Goal: Task Accomplishment & Management: Use online tool/utility

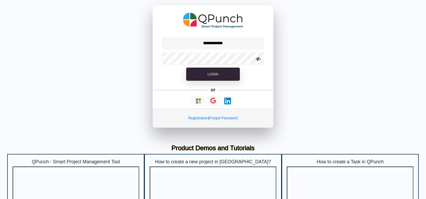
scroll to position [244, 0]
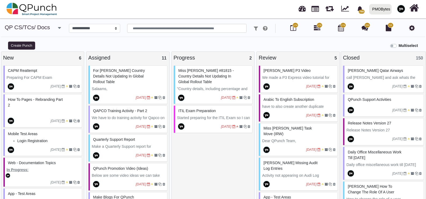
select select "*****"
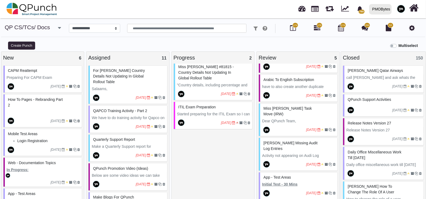
scroll to position [23, 0]
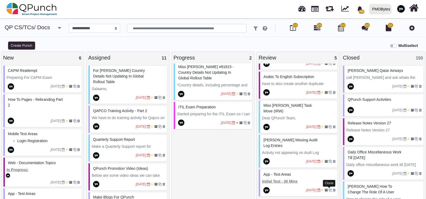
click at [330, 189] on icon at bounding box center [330, 190] width 3 height 3
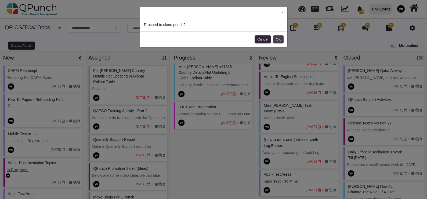
click at [280, 38] on button "OK" at bounding box center [278, 39] width 11 height 8
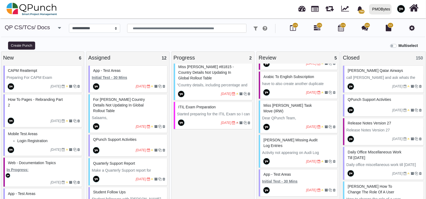
click at [129, 77] on p "Initial Test - 30 Mins" at bounding box center [129, 78] width 74 height 6
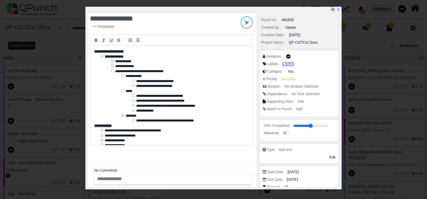
click at [114, 71] on div "**********" at bounding box center [171, 95] width 162 height 99
click at [336, 9] on icon "x" at bounding box center [338, 10] width 4 height 4
click at [340, 9] on icon "x" at bounding box center [339, 10] width 4 height 4
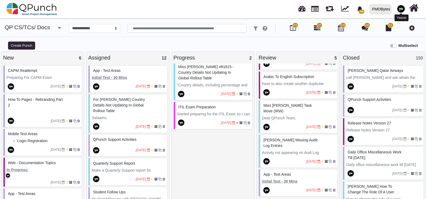
click at [403, 7] on img at bounding box center [401, 9] width 8 height 8
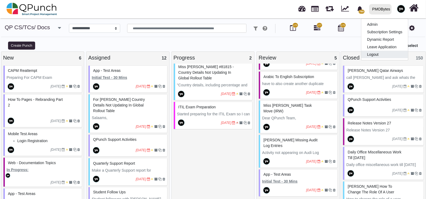
click at [388, 53] on link "Logout" at bounding box center [385, 55] width 47 height 8
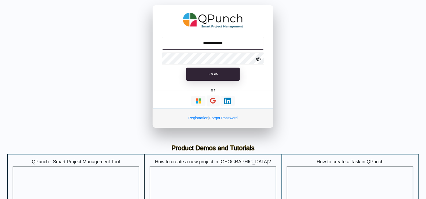
click at [230, 48] on input "**********" at bounding box center [213, 43] width 103 height 13
type input "**********"
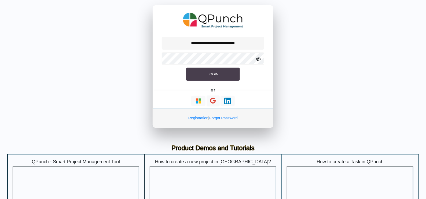
click at [212, 74] on span "Login" at bounding box center [213, 74] width 11 height 4
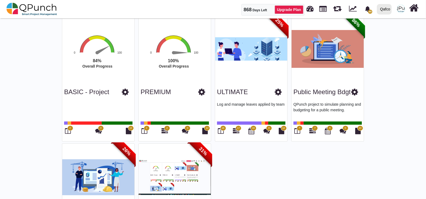
scroll to position [120, 0]
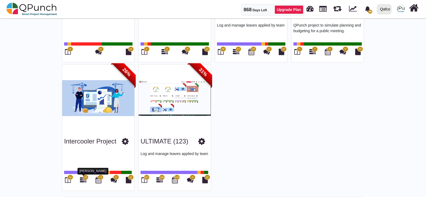
click at [82, 182] on icon at bounding box center [83, 180] width 6 height 6
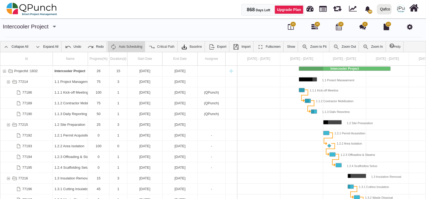
scroll to position [0, 27]
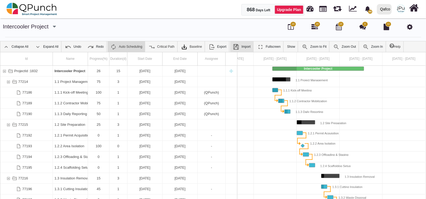
click at [155, 48] on img at bounding box center [152, 47] width 6 height 6
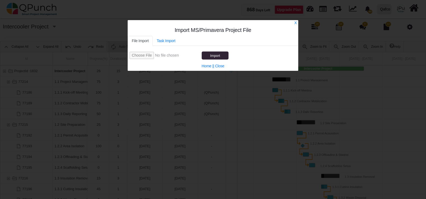
click at [143, 55] on input "file" at bounding box center [165, 55] width 71 height 7
type input "**********"
click at [224, 56] on button "Import" at bounding box center [215, 56] width 27 height 8
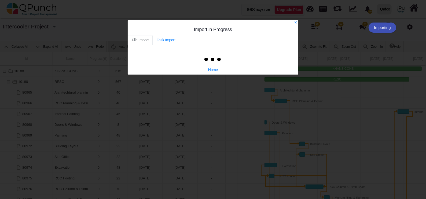
scroll to position [0, 49]
click at [295, 21] on div "X" at bounding box center [213, 23] width 171 height 6
click at [298, 22] on div "X" at bounding box center [213, 23] width 171 height 6
drag, startPoint x: 296, startPoint y: 23, endPoint x: 155, endPoint y: 11, distance: 141.5
click at [296, 23] on link "X" at bounding box center [296, 23] width 2 height 4
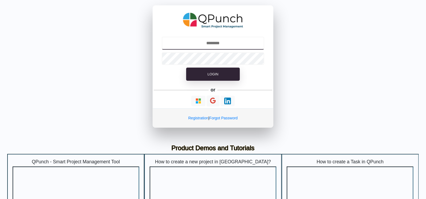
type input "**********"
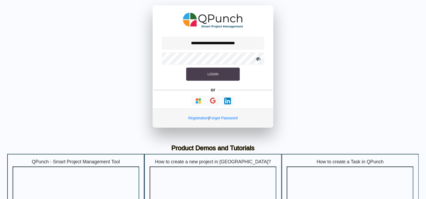
click at [226, 76] on button "Login" at bounding box center [213, 74] width 54 height 13
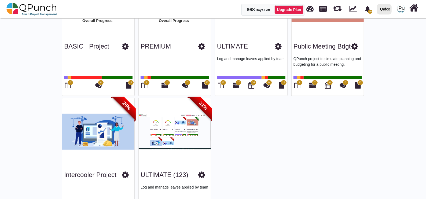
scroll to position [120, 0]
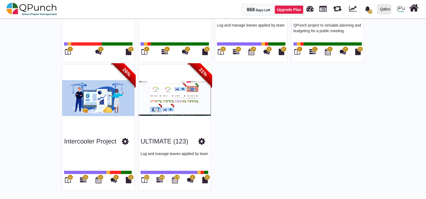
click at [82, 178] on icon at bounding box center [83, 180] width 6 height 6
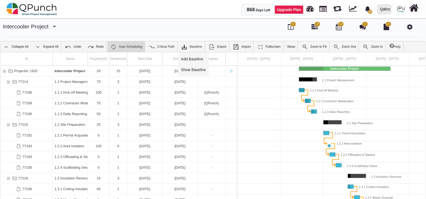
scroll to position [0, 27]
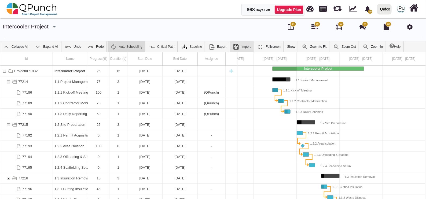
click at [155, 49] on img at bounding box center [152, 47] width 6 height 6
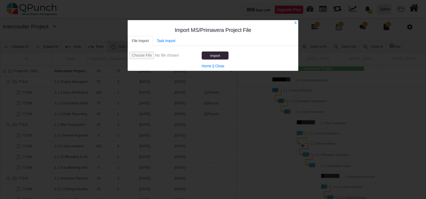
click at [141, 55] on input "file" at bounding box center [165, 55] width 71 height 7
type input "**********"
click at [216, 54] on span "Import" at bounding box center [216, 56] width 10 height 4
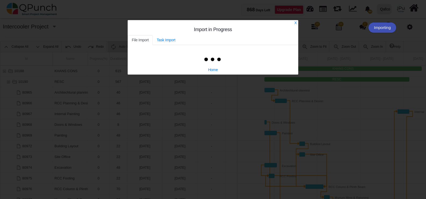
scroll to position [0, 49]
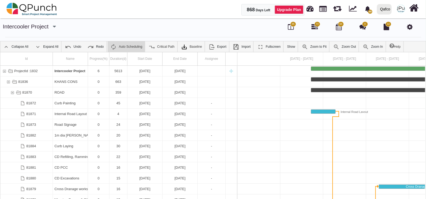
scroll to position [0, 47]
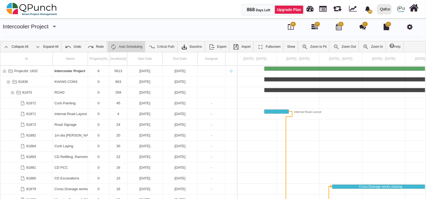
click at [410, 24] on icon at bounding box center [410, 27] width 6 height 6
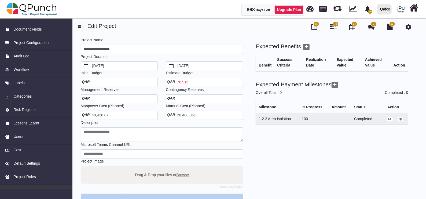
scroll to position [26, 0]
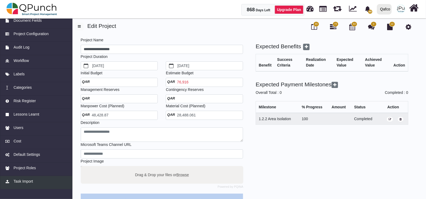
click at [31, 178] on link "Task Import" at bounding box center [36, 182] width 73 height 13
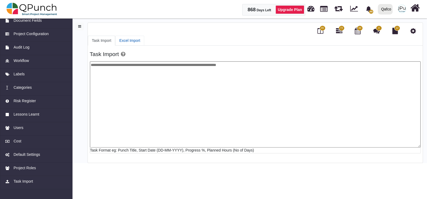
click at [125, 42] on link "Excel Import" at bounding box center [129, 41] width 29 height 10
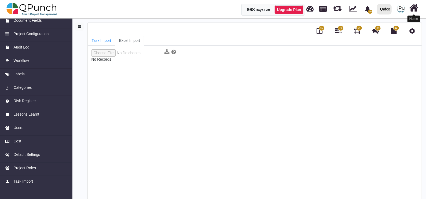
click at [414, 8] on icon at bounding box center [414, 8] width 9 height 10
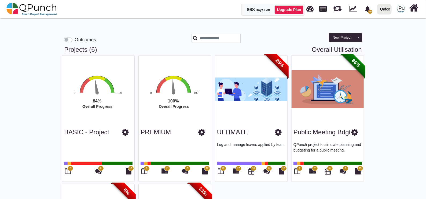
click at [340, 32] on div "New Project Toggle dropdown New Project Wiz New Program" at bounding box center [345, 37] width 37 height 13
click at [339, 34] on button "New Project" at bounding box center [342, 37] width 26 height 9
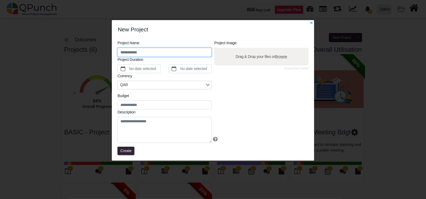
click at [163, 48] on input "text" at bounding box center [165, 52] width 94 height 9
type input "****"
click at [126, 149] on span "Create" at bounding box center [126, 151] width 11 height 4
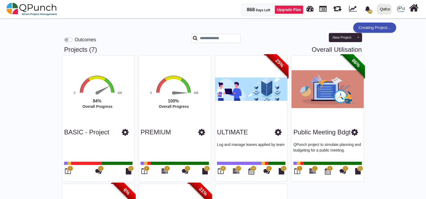
click at [332, 49] on link "Overall Utilisation" at bounding box center [337, 50] width 50 height 8
select select "**********"
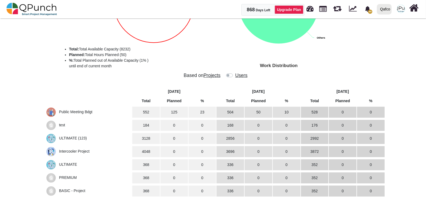
scroll to position [80, 0]
